Goal: Information Seeking & Learning: Understand process/instructions

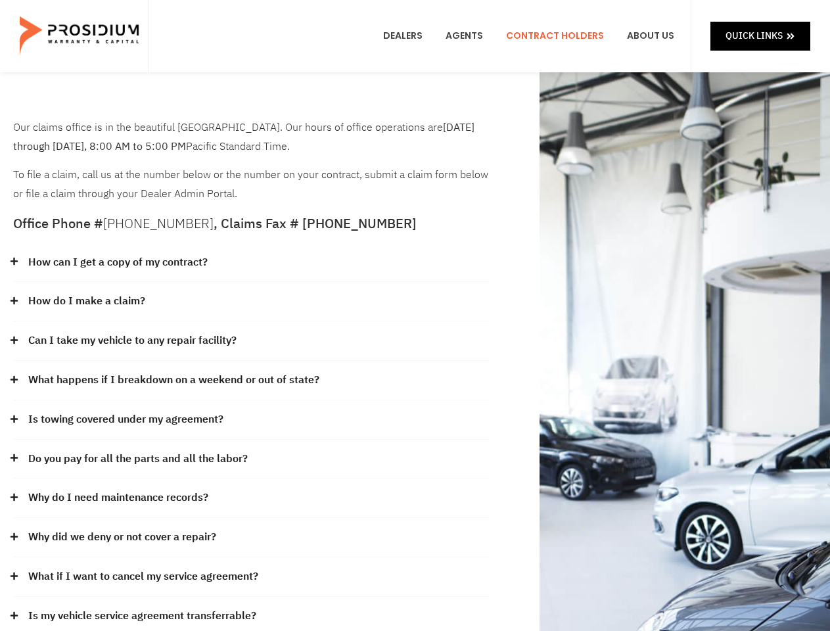
click at [415, 315] on div "How do I make a claim?" at bounding box center [251, 301] width 477 height 39
click at [252, 263] on div "How can I get a copy of my contract?" at bounding box center [251, 262] width 477 height 39
click at [117, 262] on link "How can I get a copy of my contract?" at bounding box center [117, 262] width 179 height 19
click at [252, 302] on div "How do I make a claim?" at bounding box center [251, 301] width 477 height 39
click at [86, 301] on link "How do I make a claim?" at bounding box center [86, 301] width 117 height 19
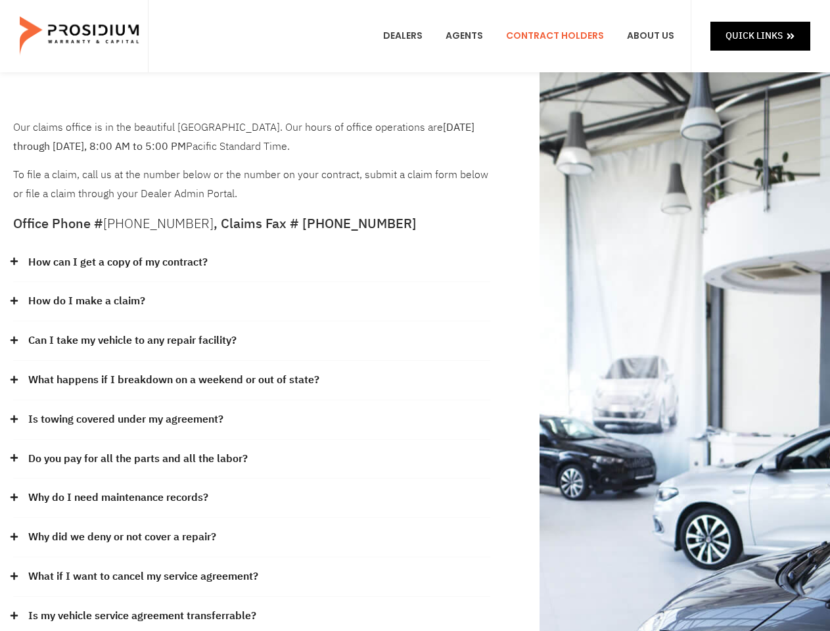
click at [252, 341] on div "Can I take my vehicle to any repair facility?" at bounding box center [251, 340] width 477 height 39
click at [133, 340] on link "Can I take my vehicle to any repair facility?" at bounding box center [132, 340] width 208 height 19
click at [252, 381] on link "What happens if I breakdown on a weekend or out of state?" at bounding box center [173, 380] width 291 height 19
click at [172, 380] on link "What happens if I breakdown on a weekend or out of state?" at bounding box center [173, 380] width 291 height 19
click at [252, 420] on div "Is towing covered under my agreement?" at bounding box center [251, 419] width 477 height 39
